Goal: Information Seeking & Learning: Learn about a topic

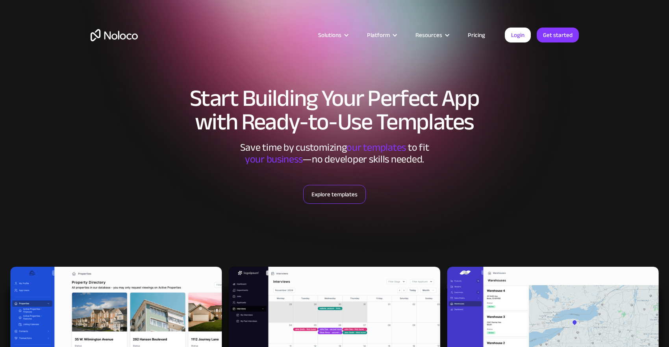
click at [333, 195] on link "Explore templates" at bounding box center [334, 194] width 63 height 19
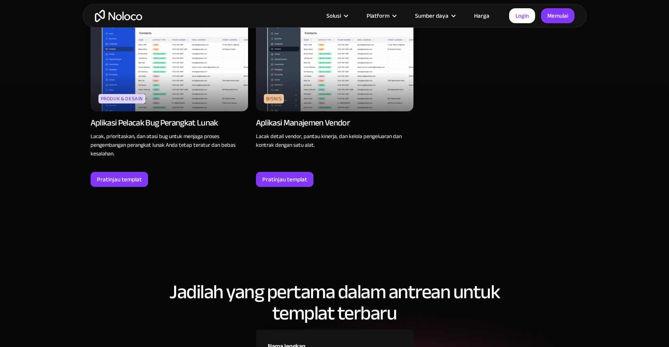
scroll to position [2269, 0]
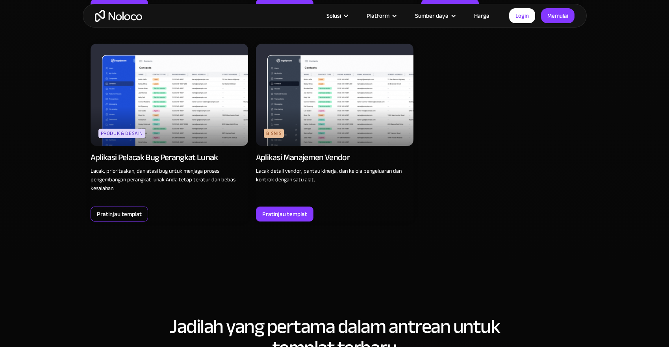
click at [113, 209] on font "Pratinjau templat" at bounding box center [119, 214] width 45 height 11
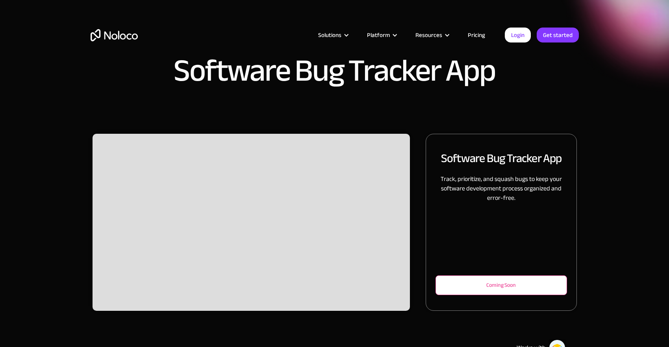
click at [505, 284] on div "Coming Soon" at bounding box center [500, 285] width 105 height 9
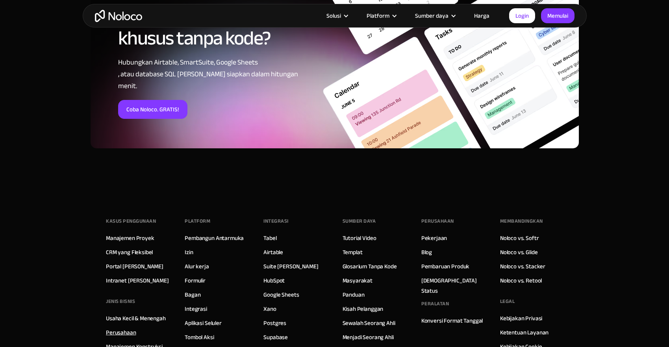
scroll to position [1033, 0]
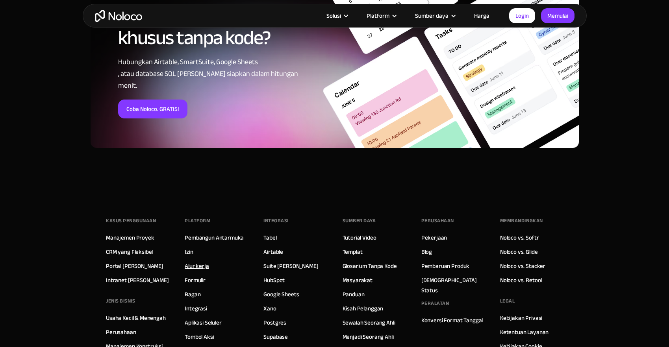
click at [192, 261] on font "Alur kerja" at bounding box center [197, 266] width 24 height 11
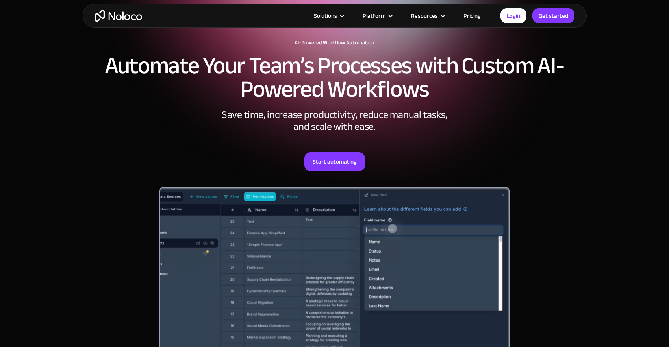
scroll to position [157, 0]
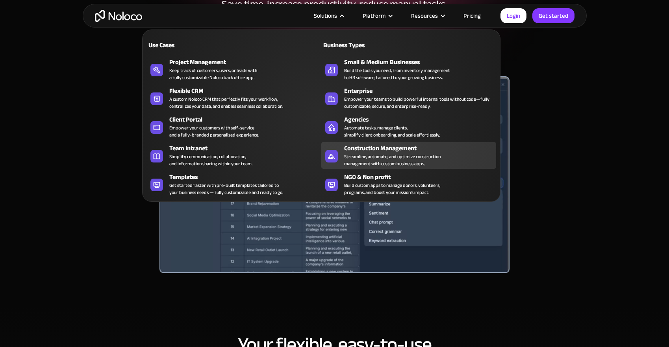
click at [368, 153] on div "Streamline, automate, and optimize construction management with custom business…" at bounding box center [392, 160] width 96 height 14
